Goal: Transaction & Acquisition: Obtain resource

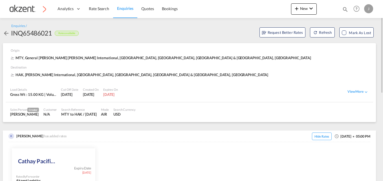
scroll to position [113, 0]
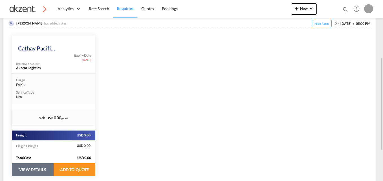
click at [35, 169] on button "VIEW DETAILS" at bounding box center [33, 169] width 42 height 13
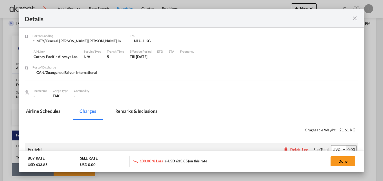
select select "chargeable_weight"
select select "per_awb"
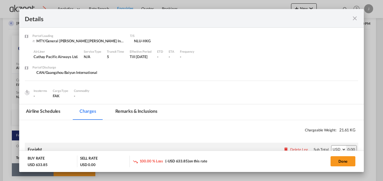
select select "per_awb"
select select "per_shipment"
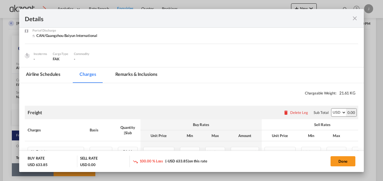
scroll to position [85, 0]
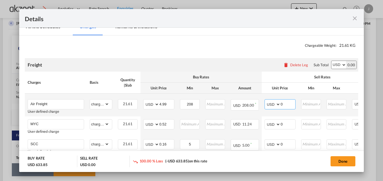
click at [288, 104] on input "0" at bounding box center [288, 104] width 15 height 8
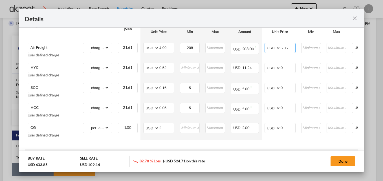
type input "5.05"
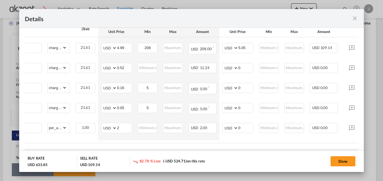
scroll to position [0, 49]
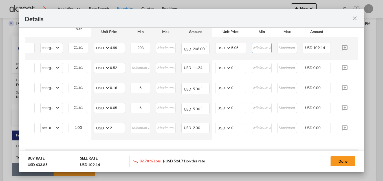
click at [266, 50] on input "Port of Loading ..." at bounding box center [261, 47] width 19 height 8
type input "228"
click at [243, 48] on input "5.05" at bounding box center [238, 47] width 15 height 8
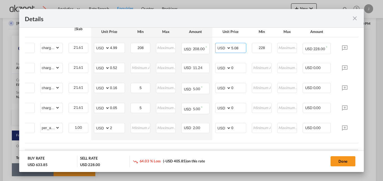
type input "5.08"
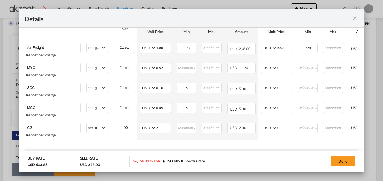
scroll to position [0, 0]
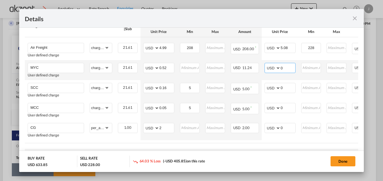
click at [290, 68] on input "0" at bounding box center [288, 67] width 15 height 8
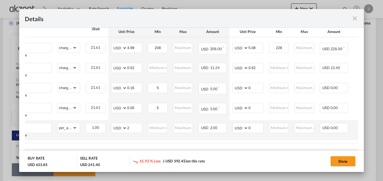
scroll to position [0, 25]
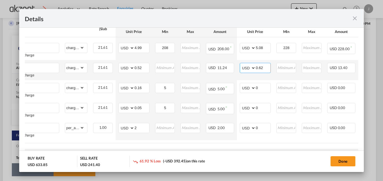
click at [266, 67] on input "0.62" at bounding box center [263, 67] width 15 height 8
type input "0.70"
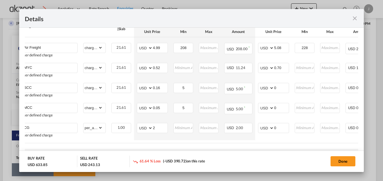
scroll to position [0, 0]
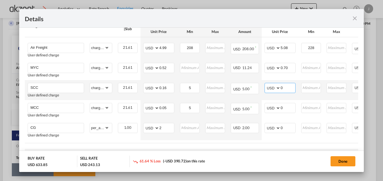
drag, startPoint x: 282, startPoint y: 89, endPoint x: 291, endPoint y: 87, distance: 9.1
click at [287, 88] on input "0" at bounding box center [288, 87] width 15 height 8
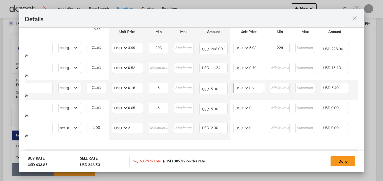
click at [259, 88] on input "0.25" at bounding box center [256, 87] width 15 height 8
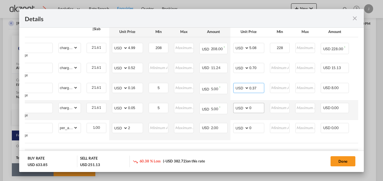
type input "0.37"
click at [259, 109] on input "0" at bounding box center [256, 107] width 15 height 8
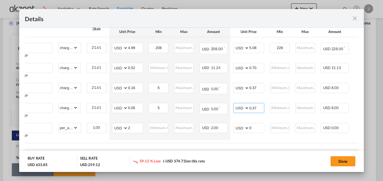
type input "0.37"
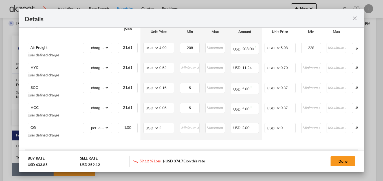
scroll to position [0, 40]
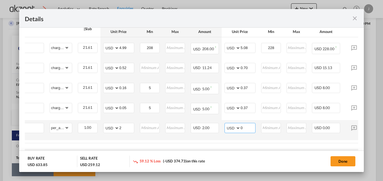
click at [249, 127] on input "0" at bounding box center [247, 127] width 15 height 8
type input "4"
click at [246, 143] on div "Charges Basis Quantity | Slab Buy Rates Sell Rates Comments Action Unit Price M…" at bounding box center [191, 79] width 333 height 128
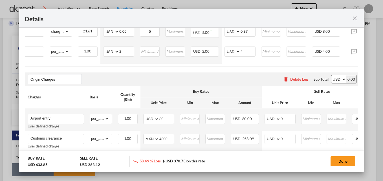
scroll to position [226, 0]
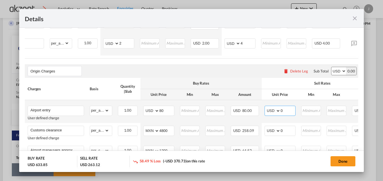
click at [288, 113] on input "0" at bounding box center [288, 110] width 15 height 8
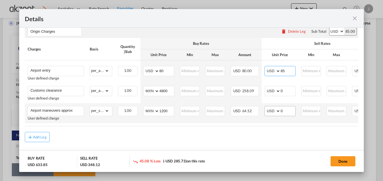
scroll to position [271, 0]
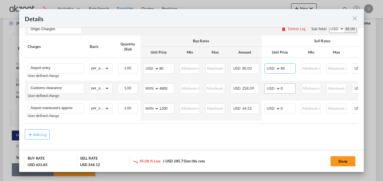
type input "85"
click at [288, 84] on input "0" at bounding box center [288, 88] width 15 height 8
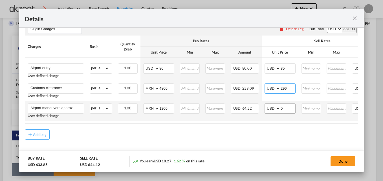
type input "296"
click at [286, 108] on input "0" at bounding box center [288, 108] width 15 height 8
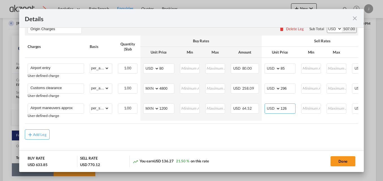
type input "126"
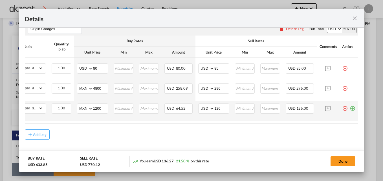
click at [350, 107] on md-icon "icon-plus-circle-outline green-400-fg" at bounding box center [353, 106] width 6 height 6
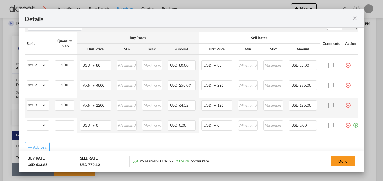
scroll to position [0, 69]
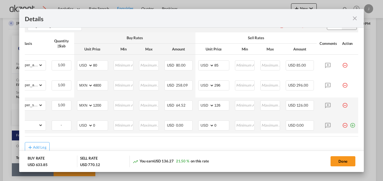
click at [350, 126] on md-icon "icon-plus-circle-outline green-400-fg" at bounding box center [353, 123] width 6 height 6
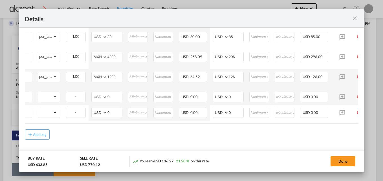
scroll to position [0, 70]
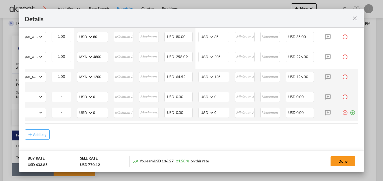
drag, startPoint x: 348, startPoint y: 111, endPoint x: 122, endPoint y: 119, distance: 226.0
click at [350, 111] on md-icon "icon-plus-circle-outline green-400-fg" at bounding box center [353, 111] width 6 height 6
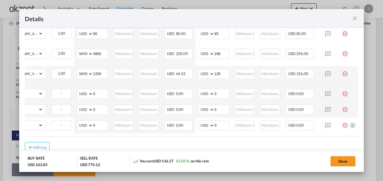
scroll to position [0, 0]
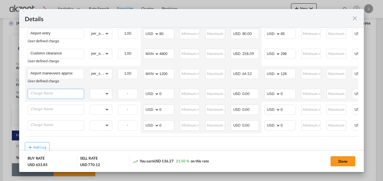
click at [45, 96] on input "Charge Name" at bounding box center [56, 93] width 53 height 8
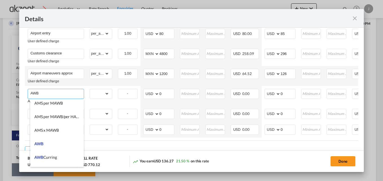
scroll to position [85, 0]
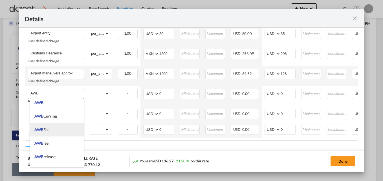
click at [56, 127] on li "AWB Fee" at bounding box center [57, 130] width 54 height 14
type input "AWB Fee"
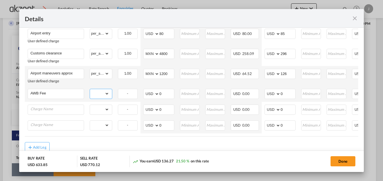
click at [109, 92] on select "gross_weight volumetric_weight per_shipment per_bl per_km per_hawb per_kg per_p…" at bounding box center [99, 93] width 19 height 9
select select "per_shipment"
click at [90, 90] on select "gross_weight volumetric_weight per_shipment per_bl per_km per_hawb per_kg per_p…" at bounding box center [99, 93] width 19 height 9
click at [290, 94] on input "0" at bounding box center [288, 93] width 15 height 8
type input "50"
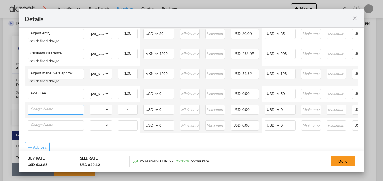
click at [67, 107] on input "Charge Name" at bounding box center [56, 109] width 53 height 8
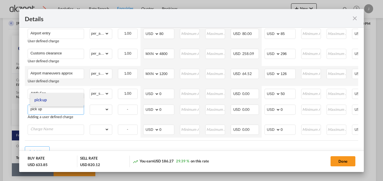
type input "pick up"
click at [55, 101] on li "pick up" at bounding box center [57, 100] width 54 height 14
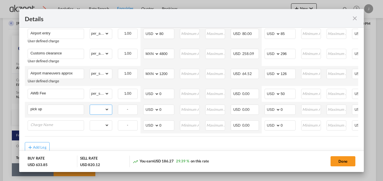
click at [104, 111] on select "gross_weight volumetric_weight per_shipment per_bl per_km per_hawb per_kg per_p…" at bounding box center [99, 109] width 19 height 9
select select "per_shipment"
click at [90, 106] on select "gross_weight volumetric_weight per_shipment per_bl per_km per_hawb per_kg per_p…" at bounding box center [99, 109] width 19 height 9
click at [151, 111] on select "AED AFN ALL AMD ANG AOA ARS AUD AWG AZN BAM BBD BDT BGN BHD BIF BMD BND BOB BRL…" at bounding box center [151, 110] width 15 height 8
select select "string:MXN"
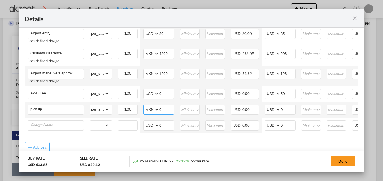
click at [144, 107] on select "AED AFN ALL AMD ANG AOA ARS AUD AWG AZN BAM BBD BDT BGN BHD BIF BMD BND BOB BRL…" at bounding box center [151, 110] width 15 height 8
click at [168, 112] on input "0" at bounding box center [166, 109] width 15 height 8
type input "3300"
click at [290, 110] on input "0" at bounding box center [288, 109] width 15 height 8
type input "344"
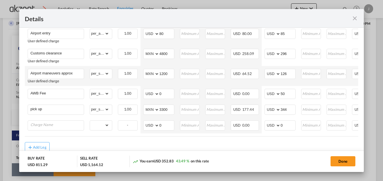
click at [228, 165] on div "You earn USD 352.83 43.49 % on this rate" at bounding box center [189, 162] width 113 height 12
click at [37, 129] on input "Charge Name" at bounding box center [56, 125] width 53 height 8
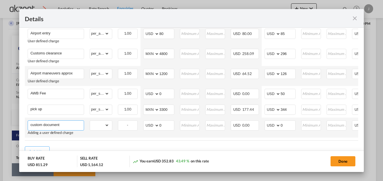
drag, startPoint x: 61, startPoint y: 126, endPoint x: 25, endPoint y: 126, distance: 35.5
click at [25, 126] on td "custom document Adding a user defined charge Please Enter Already Exists" at bounding box center [56, 128] width 62 height 20
type input "Customs document"
click at [109, 127] on select "gross_weight volumetric_weight per_shipment per_bl per_km per_hawb per_kg per_p…" at bounding box center [99, 125] width 19 height 9
select select "per_shipment"
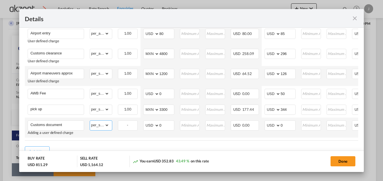
click at [90, 122] on select "gross_weight volumetric_weight per_shipment per_bl per_km per_hawb per_kg per_p…" at bounding box center [99, 125] width 19 height 9
click at [286, 129] on input "0" at bounding box center [288, 125] width 15 height 8
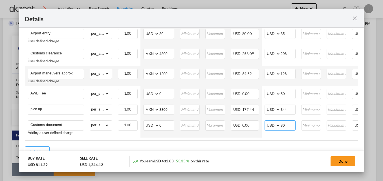
type input "80"
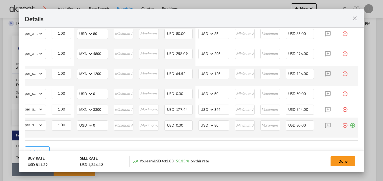
click at [350, 126] on md-icon "icon-plus-circle-outline green-400-fg" at bounding box center [353, 123] width 6 height 6
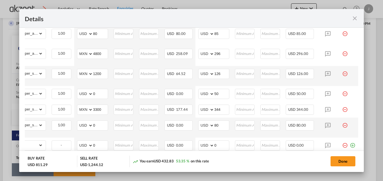
scroll to position [0, 0]
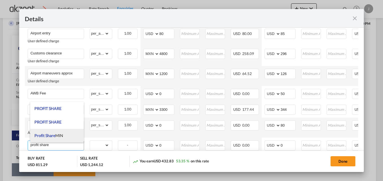
click at [61, 137] on span "Profit Share MIN" at bounding box center [48, 135] width 29 height 5
type input "Profit Share MIN"
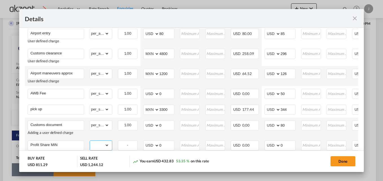
click at [106, 145] on select "gross_weight volumetric_weight per_shipment per_bl per_km per_hawb per_kg per_p…" at bounding box center [99, 145] width 19 height 9
select select "per_shipment"
click at [90, 142] on select "gross_weight volumetric_weight per_shipment per_bl per_km per_hawb per_kg per_p…" at bounding box center [99, 145] width 19 height 9
click at [288, 145] on input "0" at bounding box center [288, 145] width 15 height 8
type input "50"
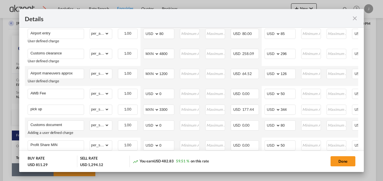
click at [259, 159] on div "Done" at bounding box center [301, 162] width 113 height 12
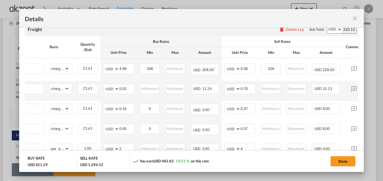
scroll to position [113, 0]
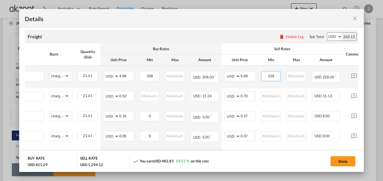
click at [278, 76] on input "228" at bounding box center [271, 75] width 19 height 8
click at [278, 76] on input "225" at bounding box center [271, 75] width 19 height 8
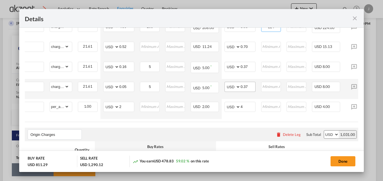
scroll to position [141, 0]
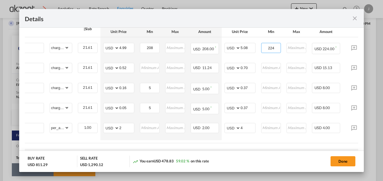
type input "224"
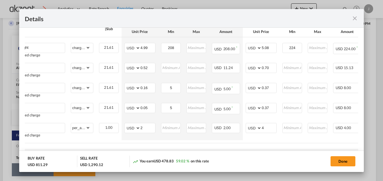
scroll to position [0, 27]
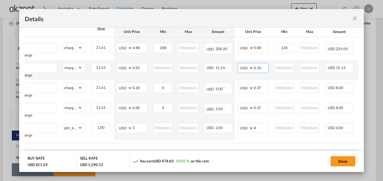
click at [265, 67] on input "0.70" at bounding box center [261, 67] width 15 height 8
type input "0.70"
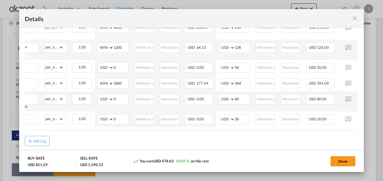
scroll to position [338, 0]
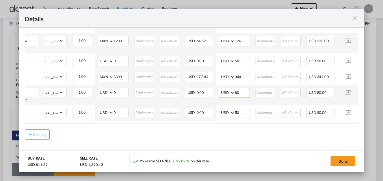
click at [242, 92] on input "80" at bounding box center [242, 92] width 15 height 8
type input "8"
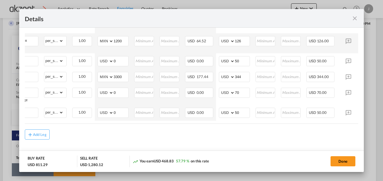
click at [200, 138] on div "Add Leg" at bounding box center [191, 134] width 333 height 10
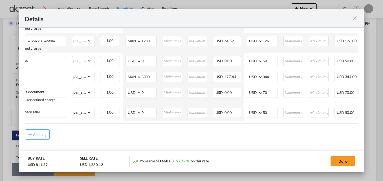
scroll to position [0, 0]
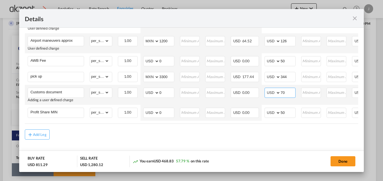
click at [287, 93] on input "70" at bounding box center [288, 92] width 15 height 8
type input "7"
type input "60"
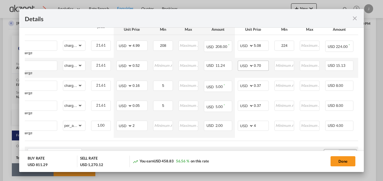
scroll to position [141, 0]
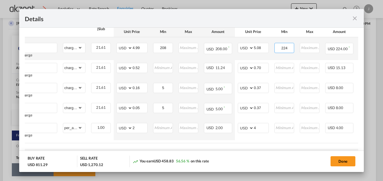
click at [290, 50] on input "224" at bounding box center [284, 47] width 19 height 8
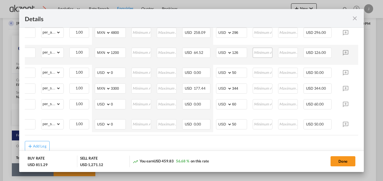
scroll to position [338, 0]
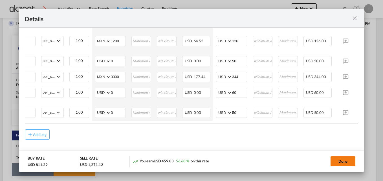
type input "225"
click at [331, 159] on button "Done" at bounding box center [342, 161] width 25 height 10
type input "0.7"
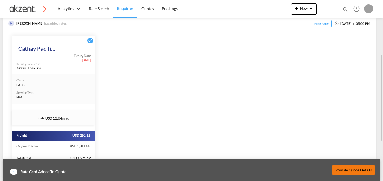
click at [351, 168] on button "Provide Quote Details" at bounding box center [353, 170] width 42 height 10
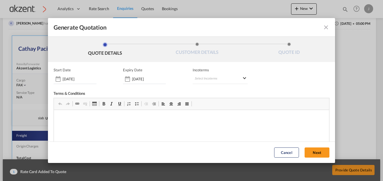
scroll to position [0, 0]
click at [205, 78] on md-select "Select Incoterms DPU - export Delivery at Place Unloaded FOB - export Free on B…" at bounding box center [220, 79] width 55 height 10
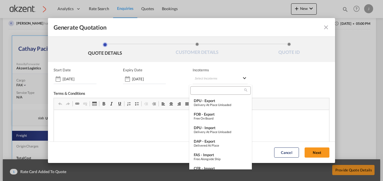
click at [202, 93] on input "search" at bounding box center [218, 90] width 52 height 5
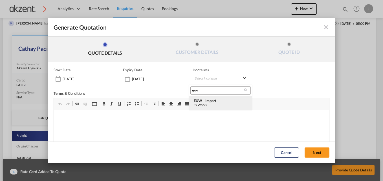
type input "exw"
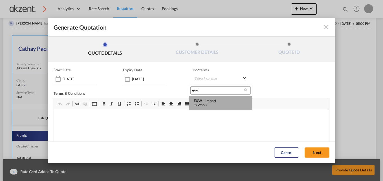
click at [221, 100] on div "EXW - import" at bounding box center [221, 100] width 54 height 5
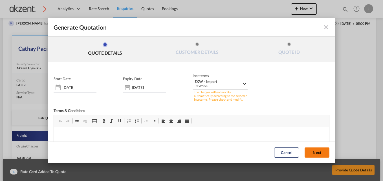
click at [304, 153] on button "Next" at bounding box center [316, 152] width 25 height 10
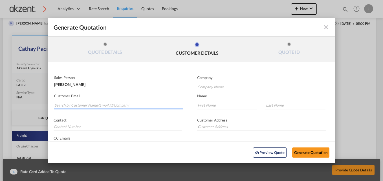
click at [95, 105] on input "Search by Customer Name/Email Id/Company" at bounding box center [118, 105] width 128 height 8
paste input "Mango.[PERSON_NAME].全球空运产品方案部进口组.主管 <[EMAIL_ADDRESS][DOMAIN_NAME]>"
drag, startPoint x: 133, startPoint y: 105, endPoint x: 42, endPoint y: 103, distance: 90.5
click at [42, 103] on div "Generate Quotation QUOTE DETAILS CUSTOMER DETAILS QUOTE ID Start Date [DATE] Ex…" at bounding box center [191, 90] width 383 height 181
click at [101, 106] on input "[EMAIL_ADDRESS][DOMAIN_NAME]>" at bounding box center [118, 105] width 128 height 8
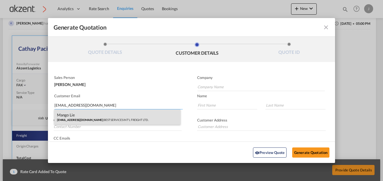
type input "[EMAIL_ADDRESS][DOMAIN_NAME]"
click at [102, 117] on div "Mango Lie [EMAIL_ADDRESS][DOMAIN_NAME] | BEST SERVICES INT'L FREIGHT LTD." at bounding box center [117, 116] width 127 height 15
type input "BEST SERVICES INT'L FREIGHT LTD."
type input "Mango"
type input "Lie"
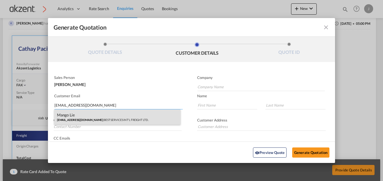
type input "86-13640345787"
type input "[STREET_ADDRESS]."
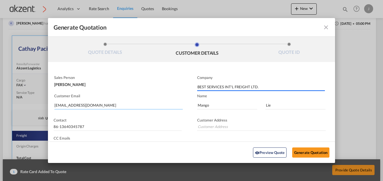
type input "[STREET_ADDRESS]."
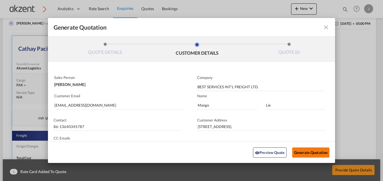
click at [308, 153] on button "Generate Quotation" at bounding box center [310, 152] width 37 height 10
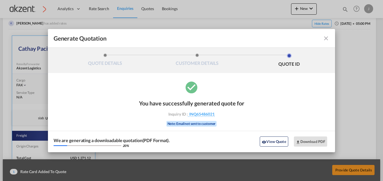
click at [326, 36] on md-icon "icon-close fg-AAA8AD cursor m-0" at bounding box center [326, 38] width 7 height 7
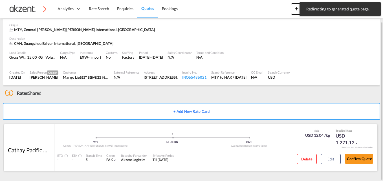
scroll to position [24, 0]
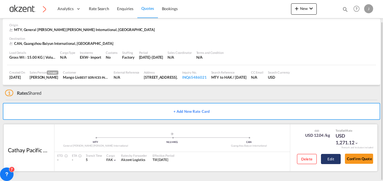
click at [330, 157] on button "Edit" at bounding box center [331, 159] width 20 height 10
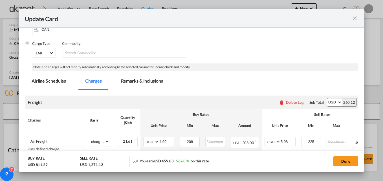
scroll to position [85, 0]
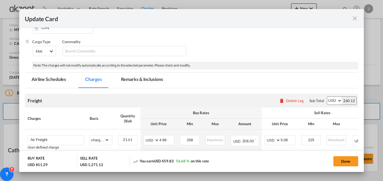
click at [143, 76] on md-tab-item "Remarks & Inclusions" at bounding box center [142, 80] width 56 height 16
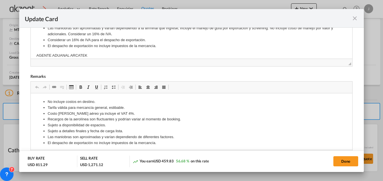
scroll to position [0, 0]
drag, startPoint x: 43, startPoint y: 100, endPoint x: 161, endPoint y: 141, distance: 125.6
click at [161, 141] on li "El despacho de exportación no incluye impuestos de la mercancía." at bounding box center [191, 143] width 288 height 6
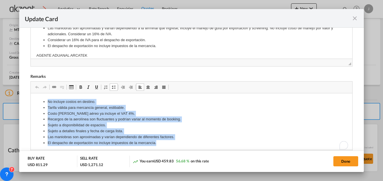
drag, startPoint x: 157, startPoint y: 144, endPoint x: 40, endPoint y: 91, distance: 128.6
click at [40, 93] on html "No incluye costos en destino. Tarifa válida para mercancía general, estibable. …" at bounding box center [190, 122] width 321 height 58
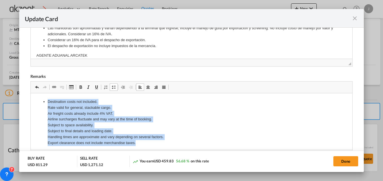
drag, startPoint x: 140, startPoint y: 141, endPoint x: 54, endPoint y: 103, distance: 93.7
click at [48, 101] on li "Destination costs not included. Rate valid for general, stackable cargo. Air fr…" at bounding box center [191, 122] width 288 height 47
click at [114, 88] on span "Update Card Port ..." at bounding box center [113, 87] width 5 height 5
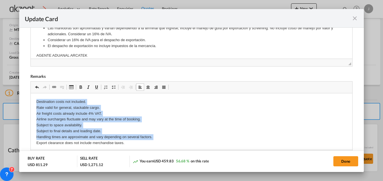
click at [114, 87] on span "Update Card Port ..." at bounding box center [113, 87] width 5 height 5
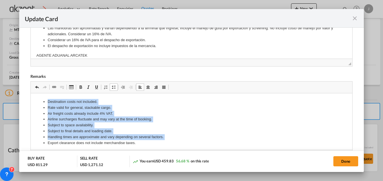
click at [182, 123] on li "Subject to space availability." at bounding box center [191, 125] width 288 height 6
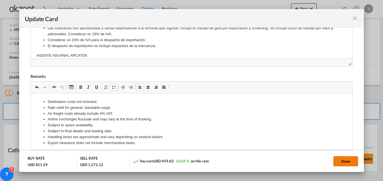
click at [346, 162] on button "Done" at bounding box center [345, 161] width 25 height 10
type input "[DATE]"
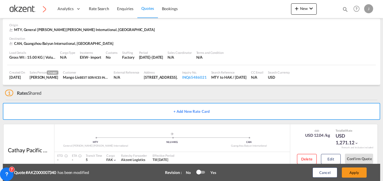
scroll to position [132, 0]
click at [355, 171] on button "Apply" at bounding box center [354, 172] width 25 height 10
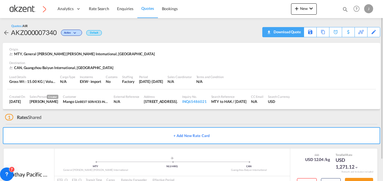
click at [294, 31] on div "Download Quote" at bounding box center [286, 31] width 29 height 9
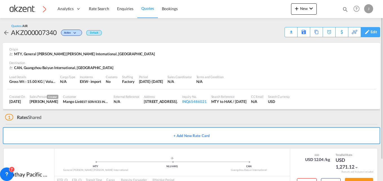
click at [370, 34] on md-icon at bounding box center [367, 32] width 7 height 4
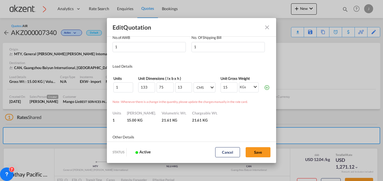
scroll to position [113, 0]
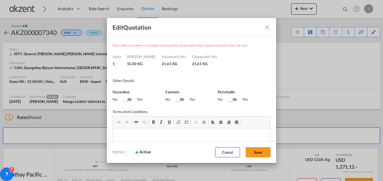
click at [181, 100] on div "Switch No Ink" at bounding box center [180, 99] width 8 height 3
click at [265, 153] on button "Save" at bounding box center [258, 152] width 25 height 10
type input "[DATE]"
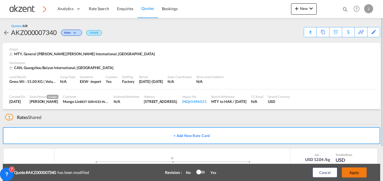
click at [362, 174] on button "Apply" at bounding box center [354, 172] width 25 height 10
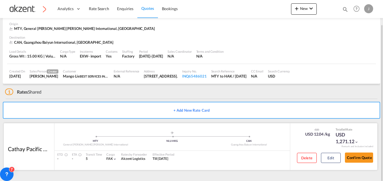
scroll to position [24, 0]
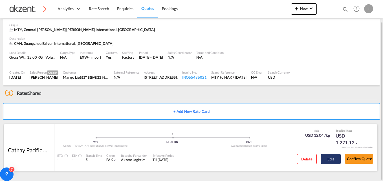
click at [328, 158] on button "Edit" at bounding box center [331, 159] width 20 height 10
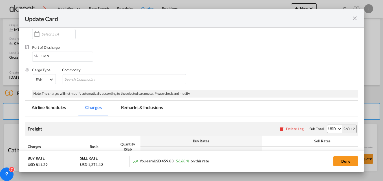
scroll to position [113, 0]
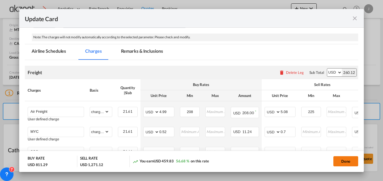
click at [345, 161] on button "Done" at bounding box center [345, 161] width 25 height 10
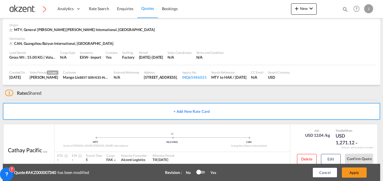
type input "[DATE]"
click at [356, 173] on button "Apply" at bounding box center [354, 172] width 25 height 10
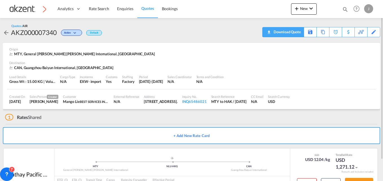
click at [298, 30] on div "Download Quote" at bounding box center [286, 31] width 29 height 9
